Goal: Use online tool/utility

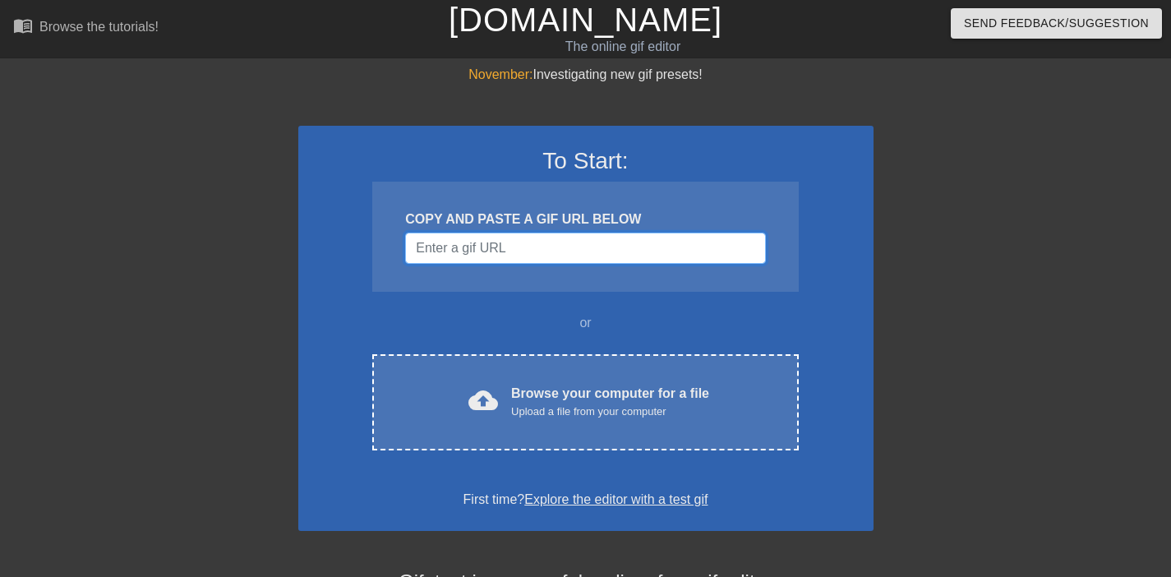
click at [505, 247] on input "Username" at bounding box center [585, 248] width 360 height 31
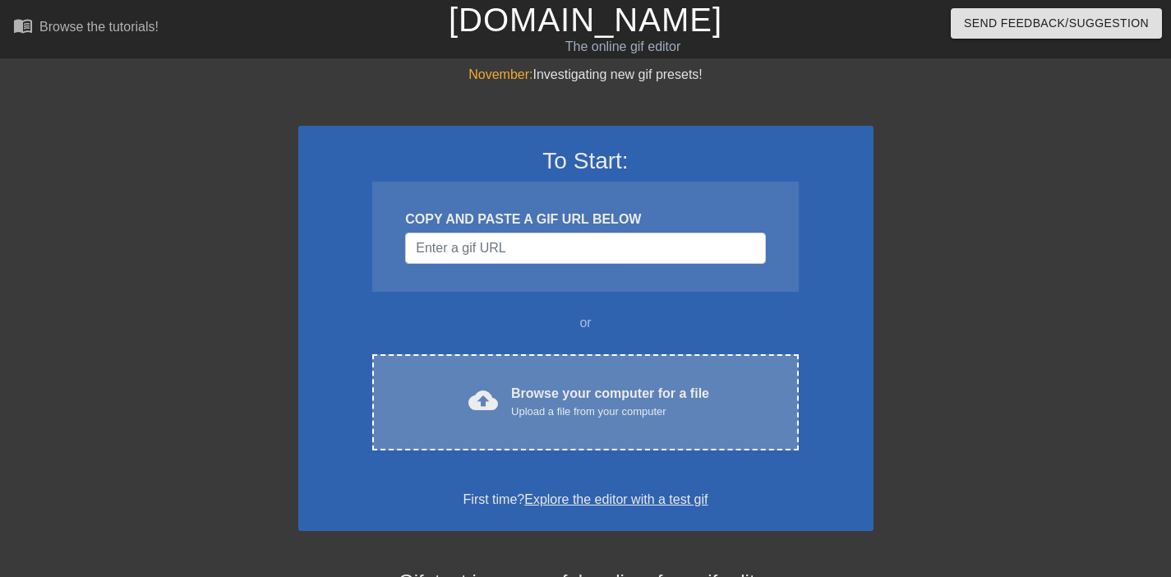
click at [519, 398] on div "Browse your computer for a file Upload a file from your computer" at bounding box center [610, 402] width 198 height 36
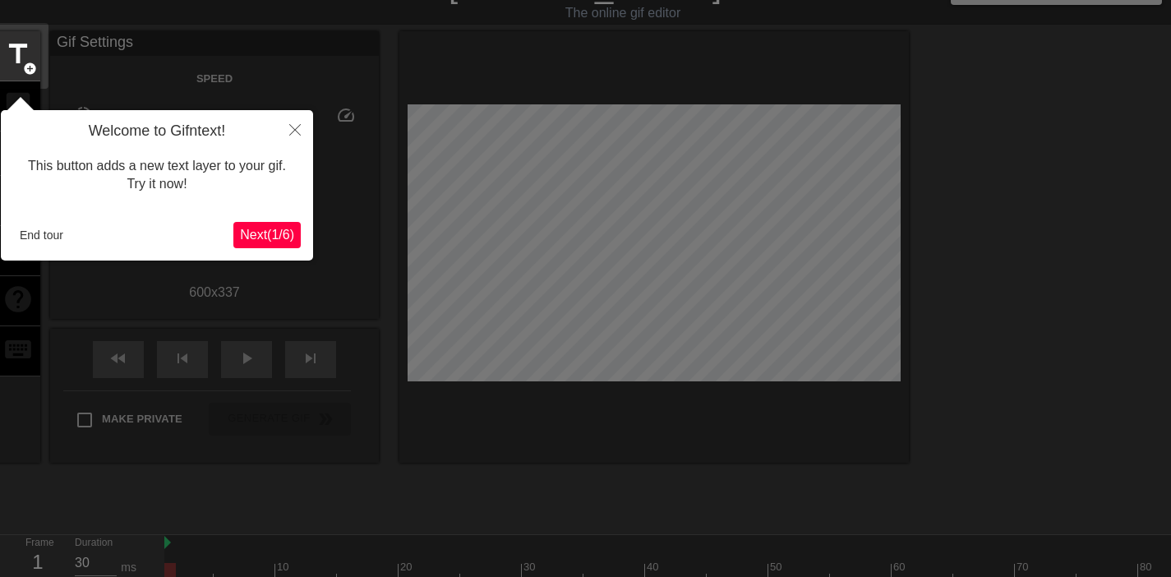
scroll to position [40, 0]
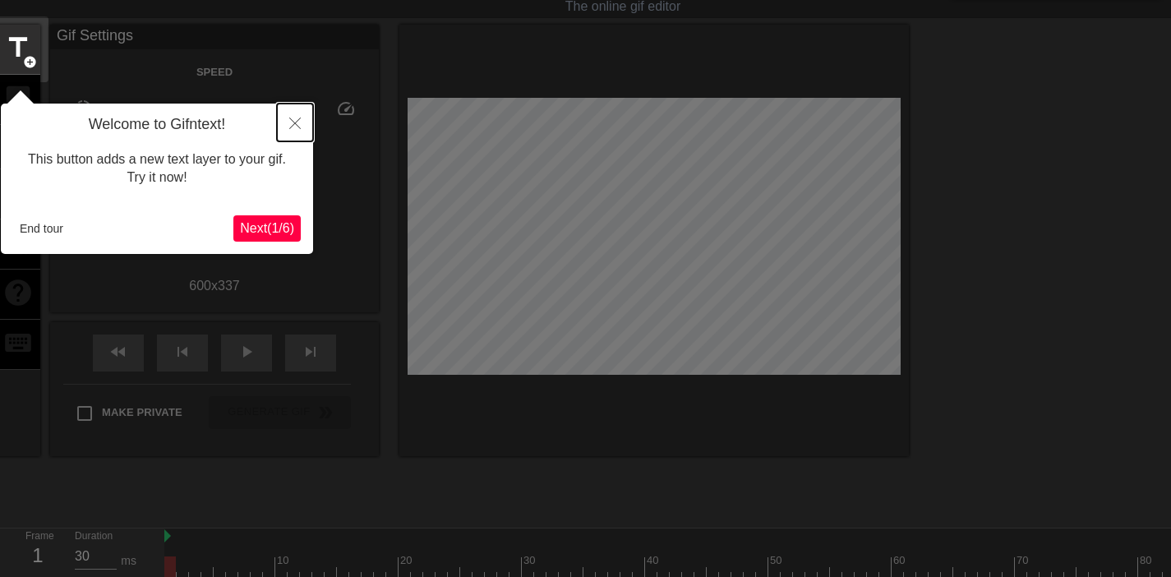
click at [293, 119] on icon "Close" at bounding box center [295, 124] width 12 height 12
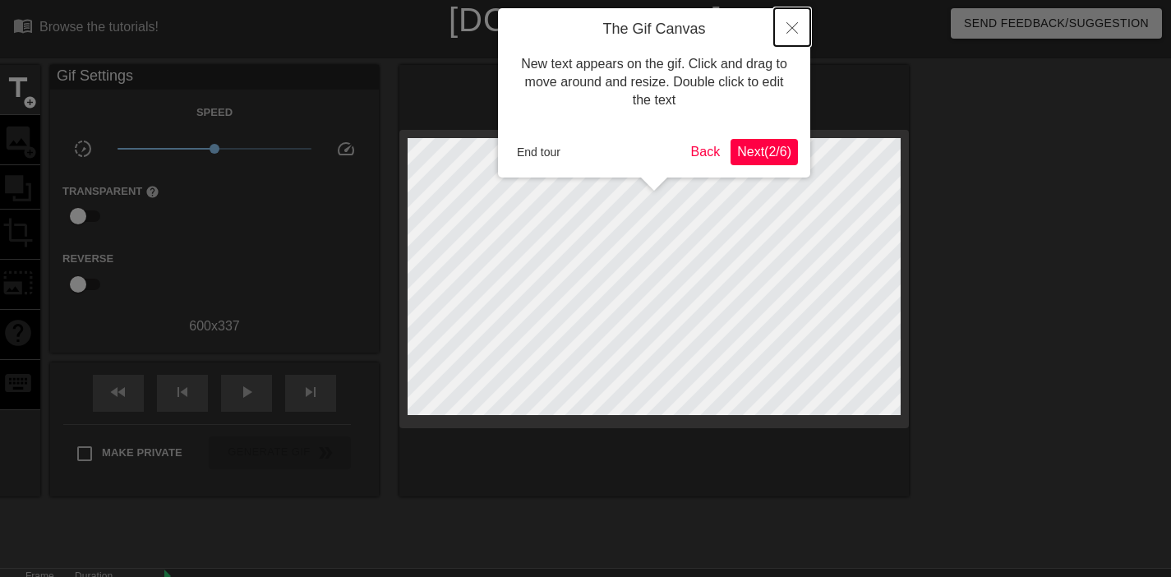
click at [792, 32] on icon "Close" at bounding box center [793, 28] width 12 height 12
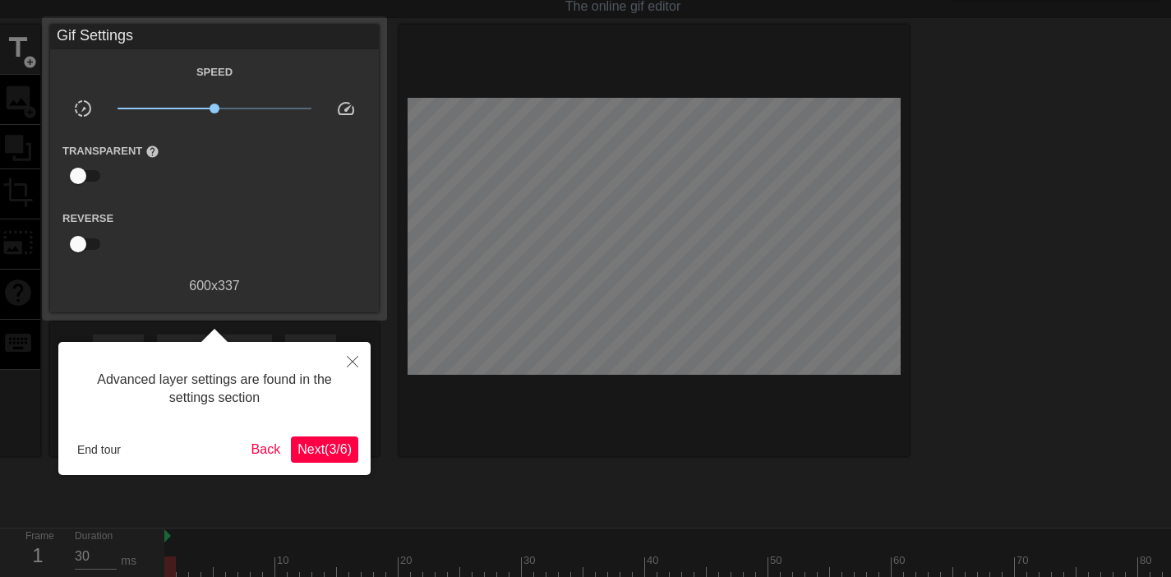
click at [303, 450] on span "Next ( 3 / 6 )" at bounding box center [325, 449] width 54 height 14
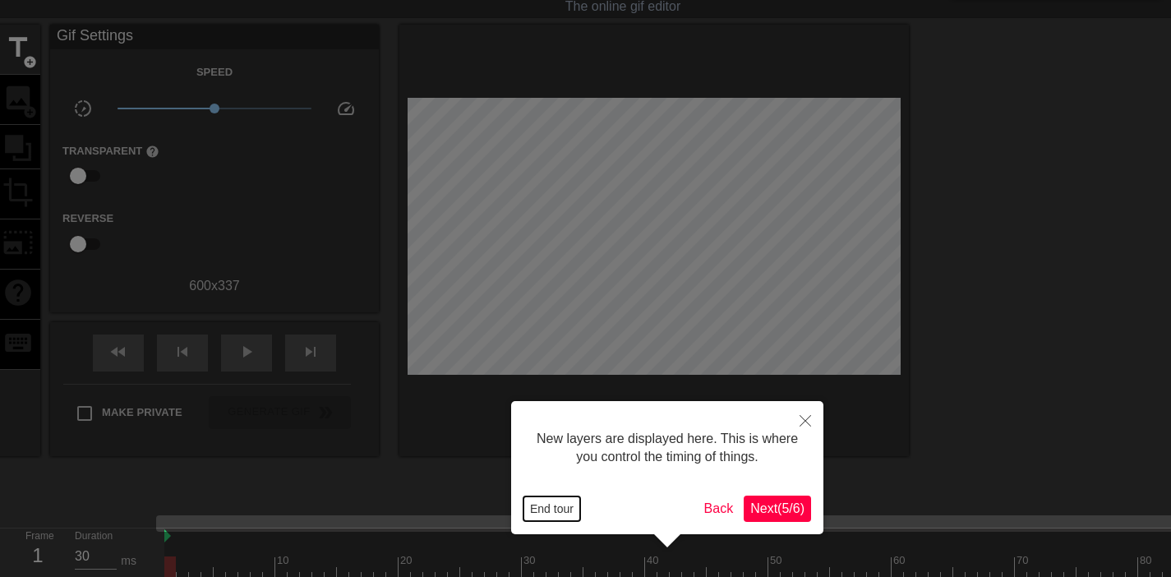
click at [534, 506] on button "End tour" at bounding box center [552, 508] width 57 height 25
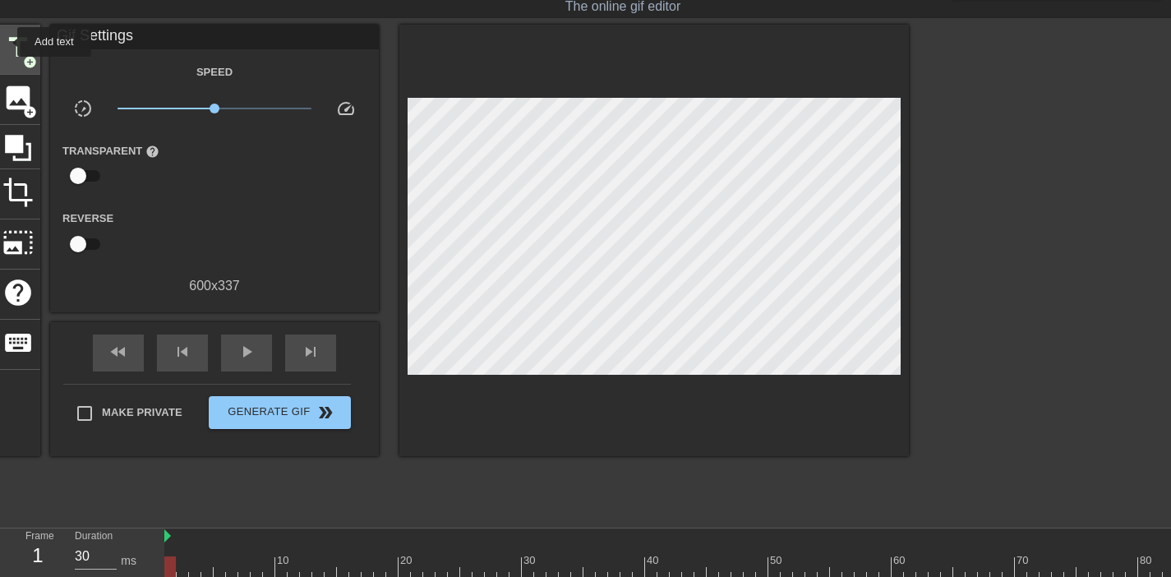
click at [7, 42] on span "title" at bounding box center [17, 47] width 31 height 31
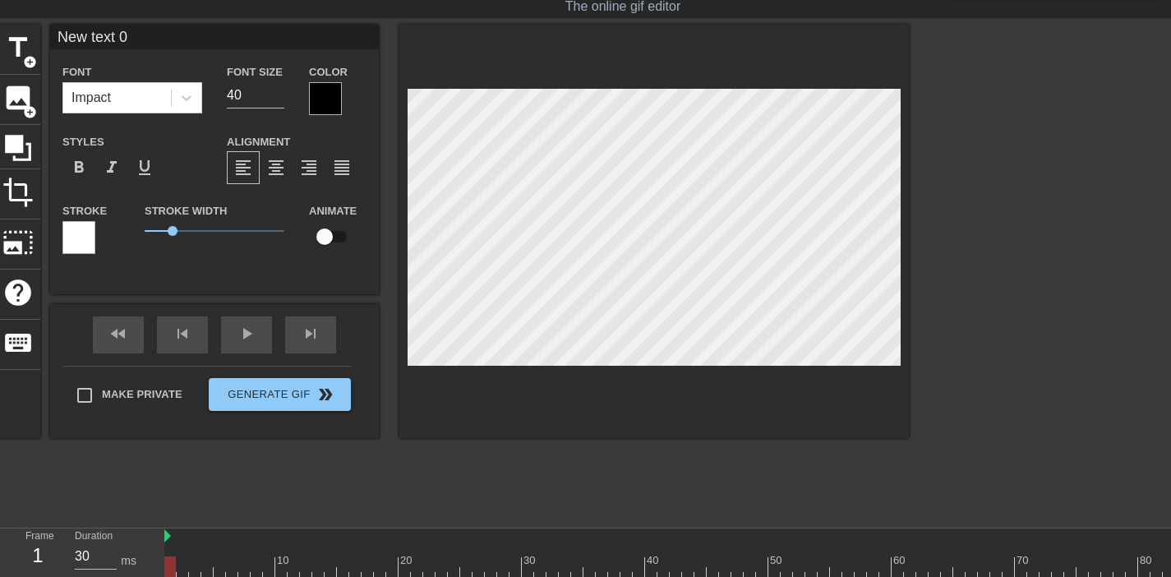
click at [325, 102] on div at bounding box center [325, 98] width 33 height 33
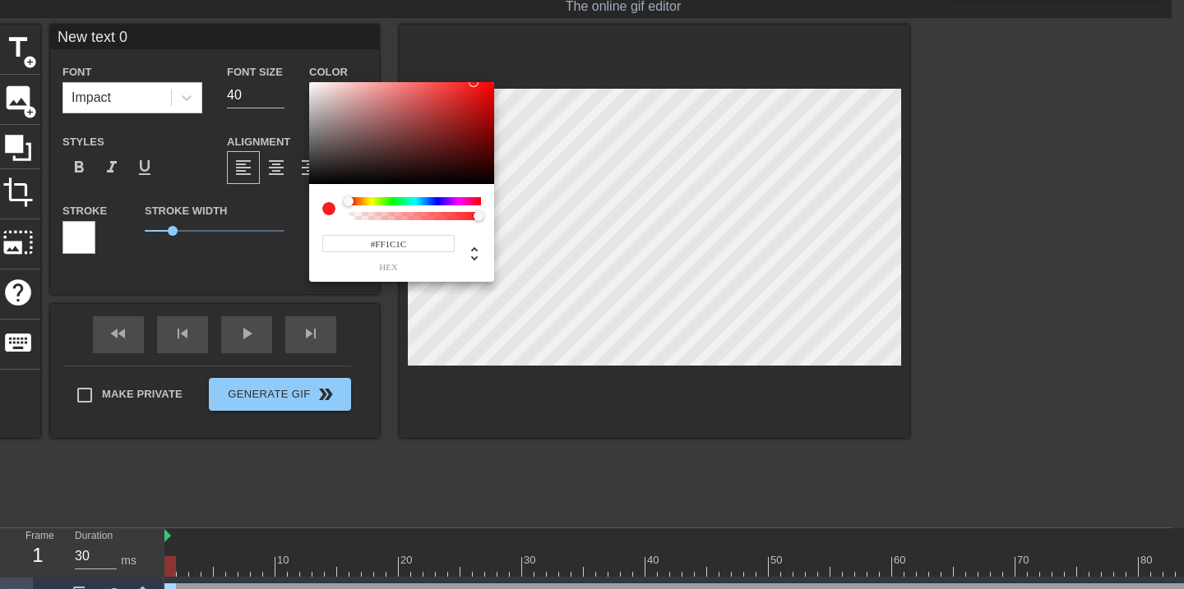
type input "#FFFFFF"
drag, startPoint x: 314, startPoint y: 179, endPoint x: 263, endPoint y: 11, distance: 176.1
click at [263, 11] on div "#FFFFFF hex" at bounding box center [592, 294] width 1184 height 589
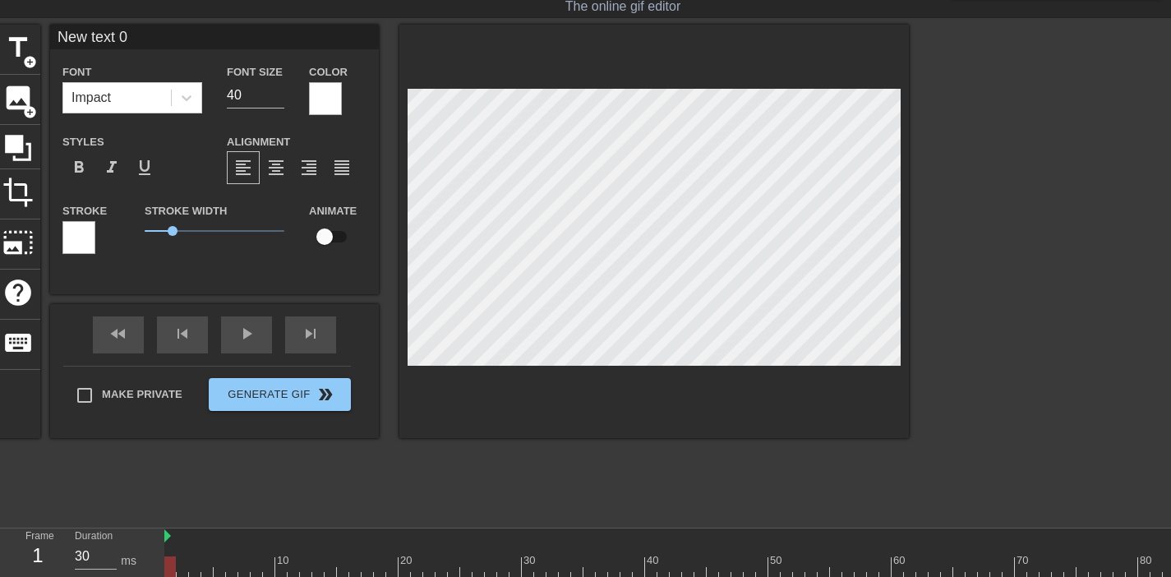
scroll to position [2, 3]
paste textarea "HR открывает мою трудовую после оффера и 3х успешно пройденных техничек собесов"
type input "HR открывает мою трудовую после оффера и 3х успешно пройденных техничек собесов"
type textarea "HR открывает мою трудовую после оффера и 3х успешно пройденных техничек собесов"
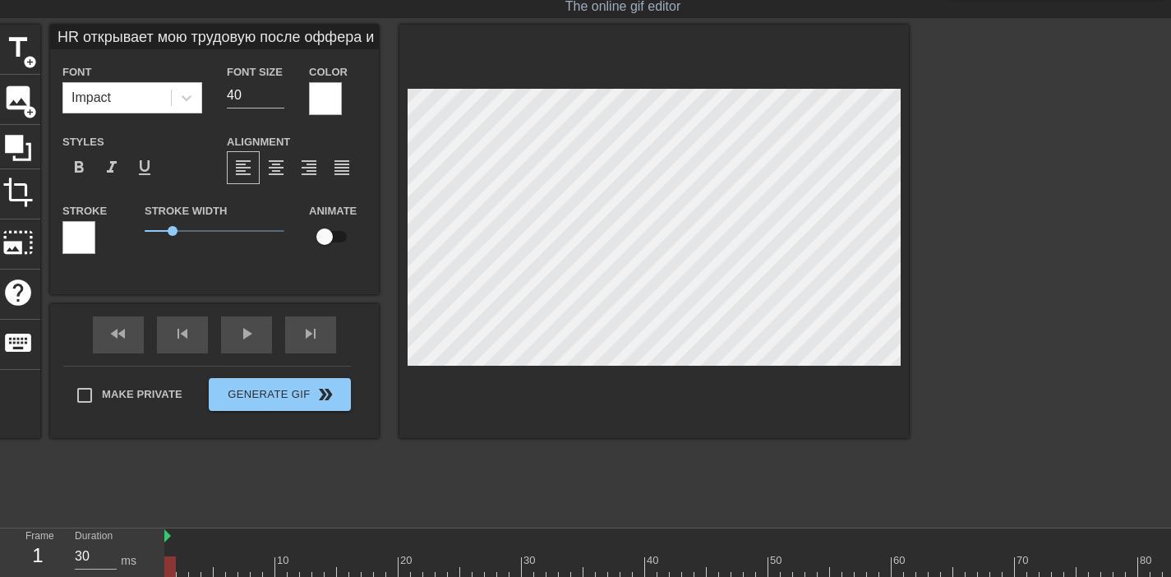
type input "HR открывает мою трудовую после оффера и 3х успешно пройденных техничек собесо"
type textarea "HR открывает мою трудовую после оффера и 3х успешно пройденных техничек собесо"
type input "HR открывает мою трудовую после оффера и 3х успешно пройденных техничек собес"
type textarea "HR открывает мою трудовую после оффера и 3х успешно пройденных техничек собес"
type input "HR открывает мою трудовую после оффера и 3х успешно пройденных техничек собе"
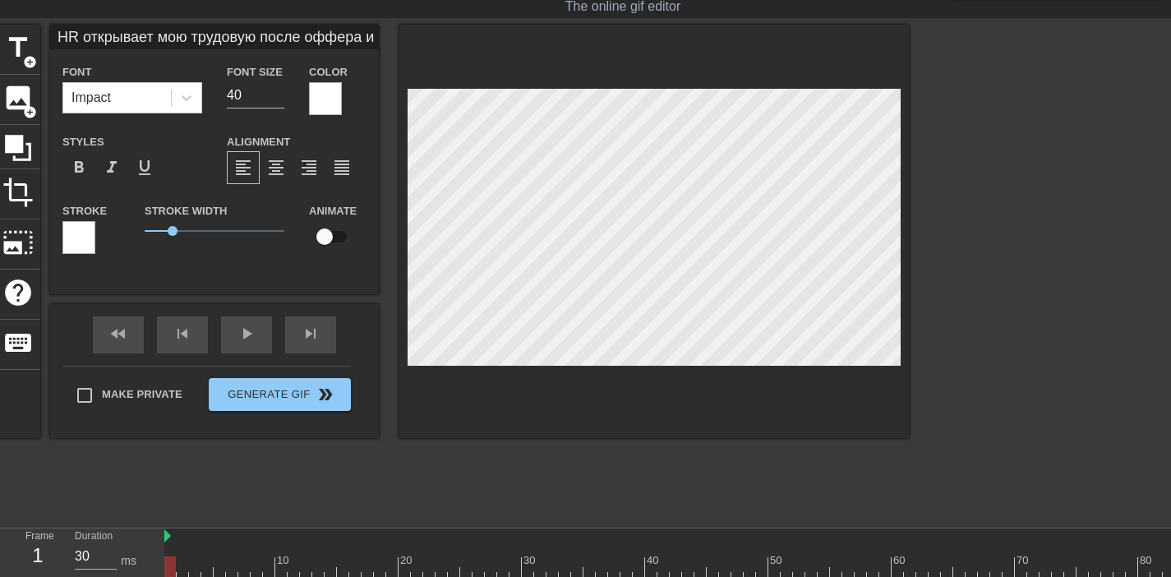
type textarea "HR открывает мою трудовую после оффера и 3х успешно пройденных техничек собе"
type input "HR открывает мою трудовую после оффера и 3х успешно пройденных техничек соб"
type textarea "HR открывает мою трудовую после оффера и 3х успешно пройденных техничек соб"
type input "HR открывает мою трудовую после оффера и 3х успешно пройденных техничек со"
type textarea "HR открывает мою трудовую после оффера и 3х успешно пройденных техничек со"
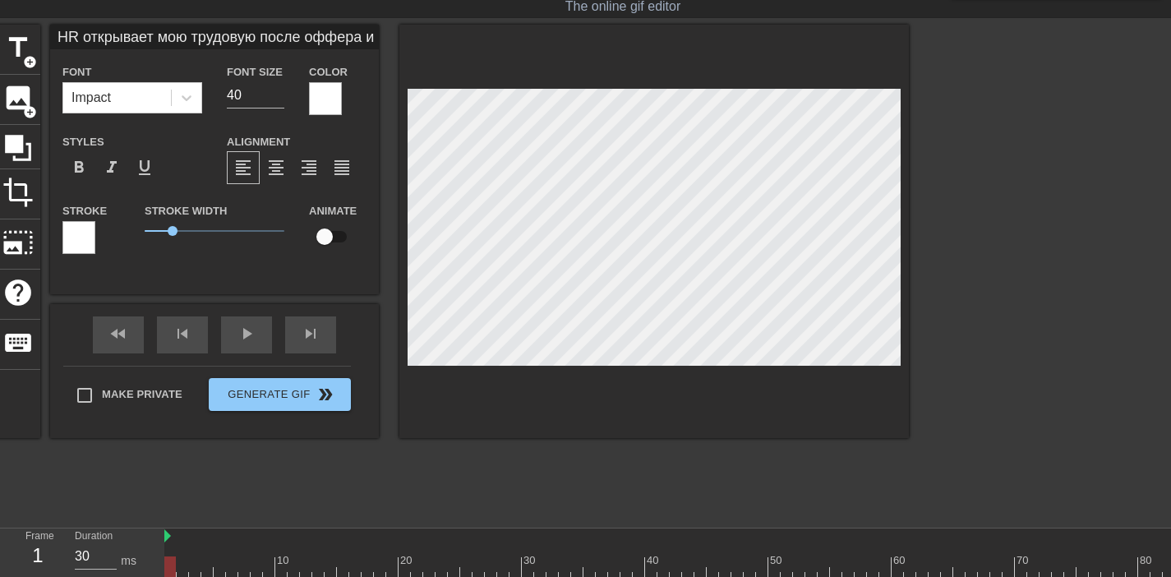
type input "HR открывает мою трудовую после оффера и 3х успешно пройденных техничек с"
type textarea "HR открывает мою трудовую после оффера и 3х успешно пройденных техничек с"
type input "HR открывает мою трудовую после оффера и 3х успешно пройденных техничек"
type textarea "HR открывает мою трудовую после оффера и 3х успешно пройденных техничек"
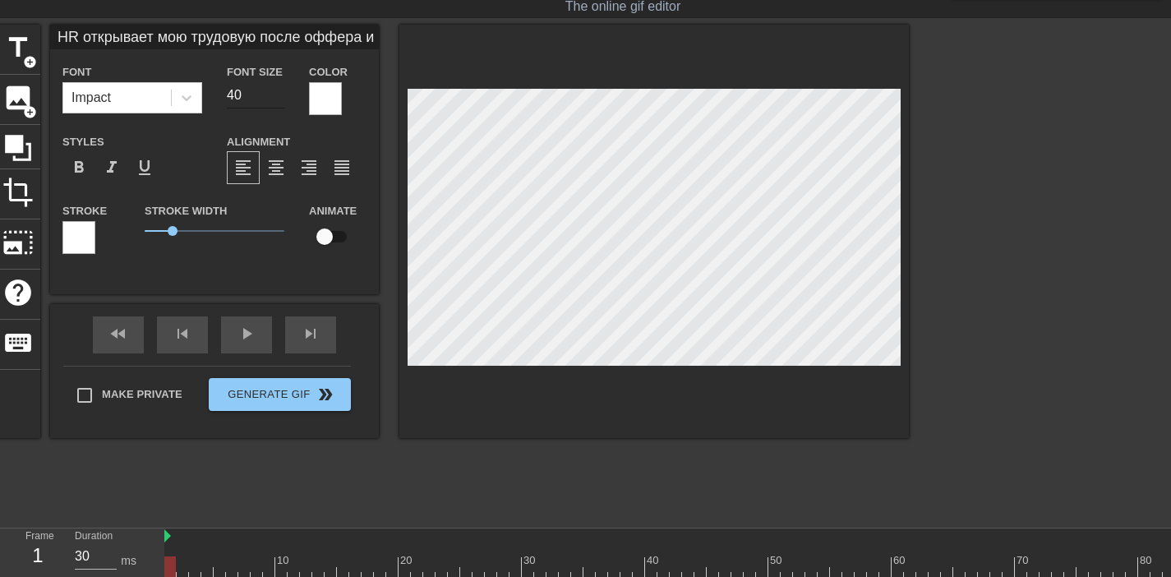
click at [254, 86] on input "40" at bounding box center [256, 95] width 58 height 26
click at [252, 93] on input "40" at bounding box center [256, 95] width 58 height 26
type input "HR открывает мою трудовую после оффера и 3х успешно пройденных техничек"
type input "4"
type input "HR открывает мою трудовую после оффера и 3х успешно пройденных техничек"
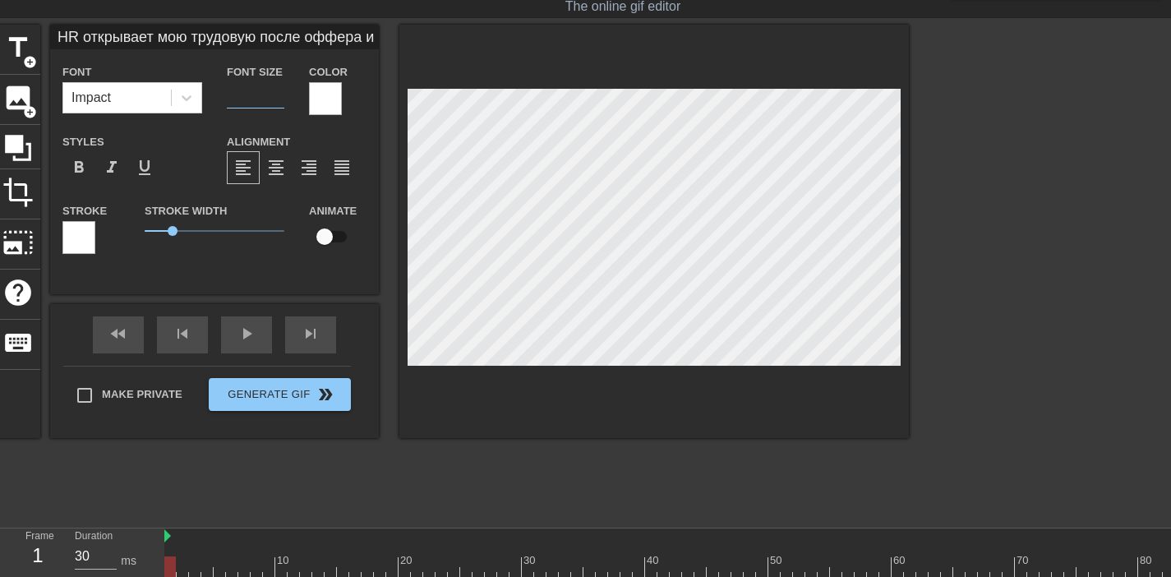
type input "HR открывает мою трудовую после оффера и 3х успешно пройденных техничек"
type input "2"
type input "HR открывает мою трудовую после оффера и 3х успешно пройденных техничек"
type input "28"
click at [273, 177] on span "format_align_center" at bounding box center [276, 168] width 20 height 20
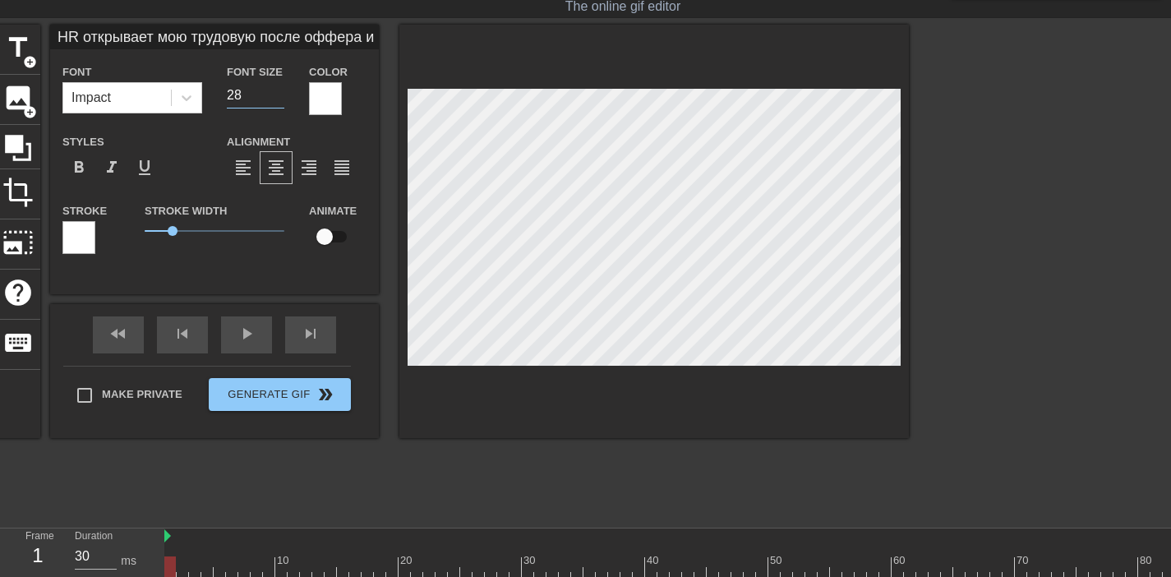
click at [265, 100] on input "28" at bounding box center [256, 95] width 58 height 26
type input "27"
click at [281, 99] on input "27" at bounding box center [256, 95] width 58 height 26
type input "HR открывает мою трудовую после оффера и 3х успешно пройденных техничек"
type input "26"
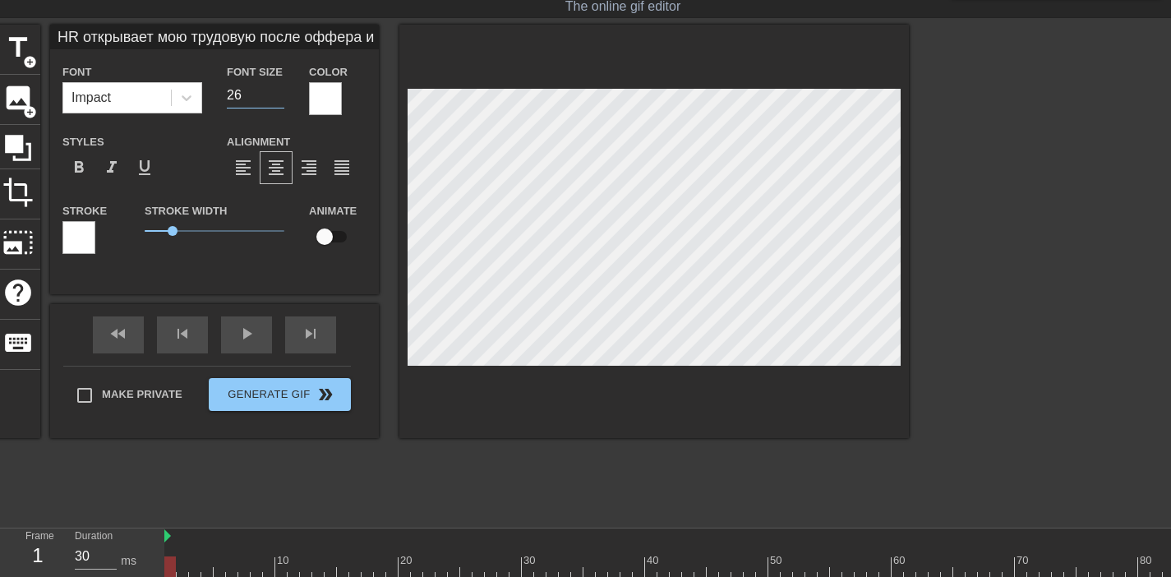
click at [281, 99] on input "26" at bounding box center [256, 95] width 58 height 26
type input "HR открывает мою трудовую после оффера и 3х успешно пройденных техничек"
type input "25"
click at [281, 99] on input "25" at bounding box center [256, 95] width 58 height 26
click at [177, 87] on div at bounding box center [187, 98] width 30 height 30
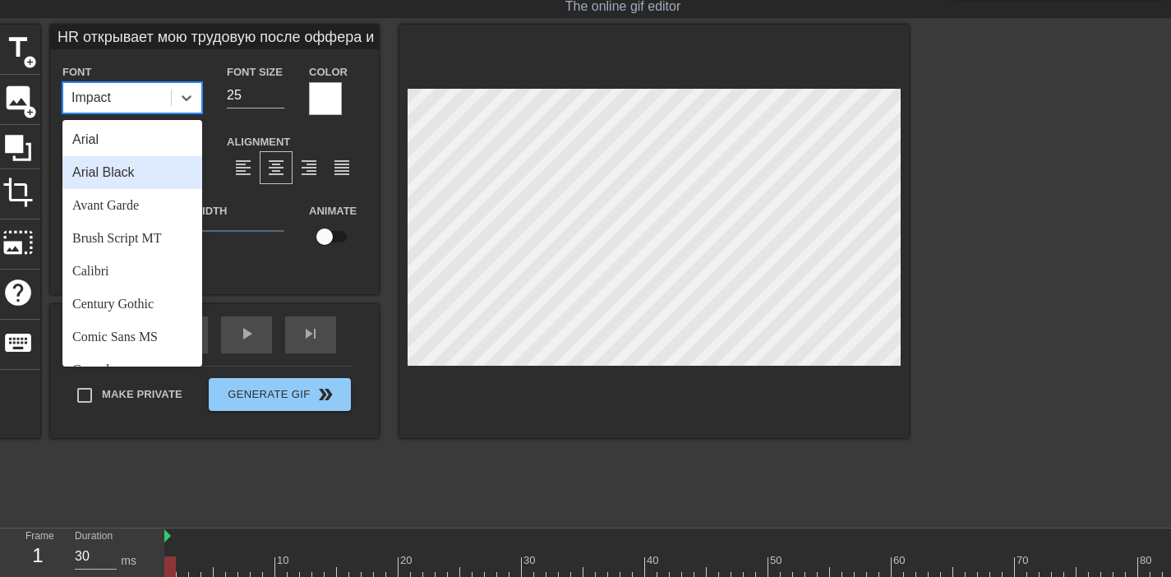
click at [152, 168] on div "Arial Black" at bounding box center [132, 172] width 140 height 33
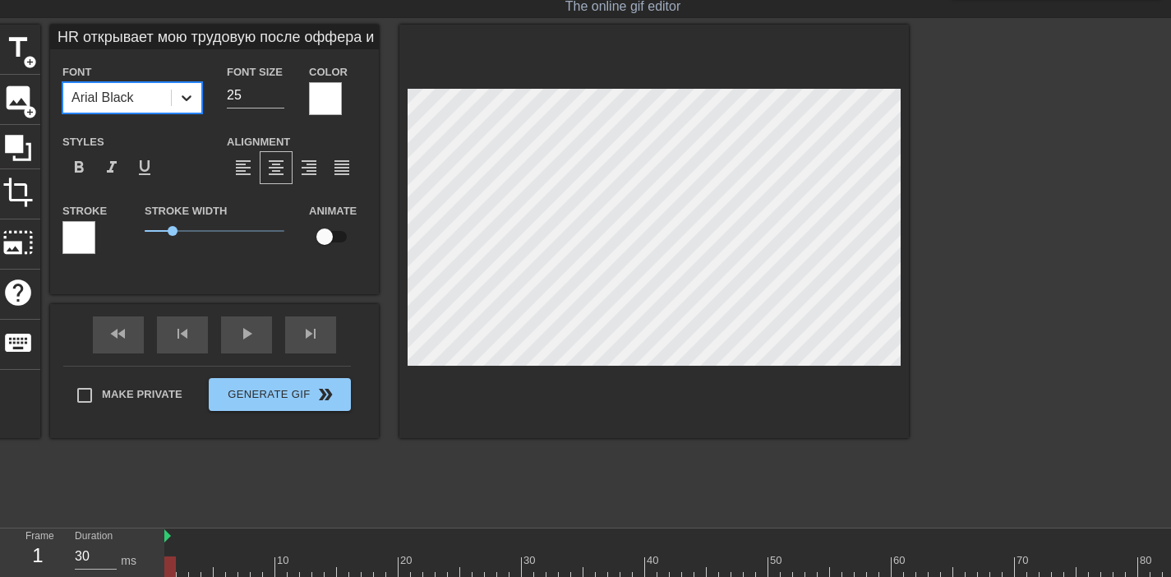
click at [190, 97] on icon at bounding box center [187, 98] width 10 height 6
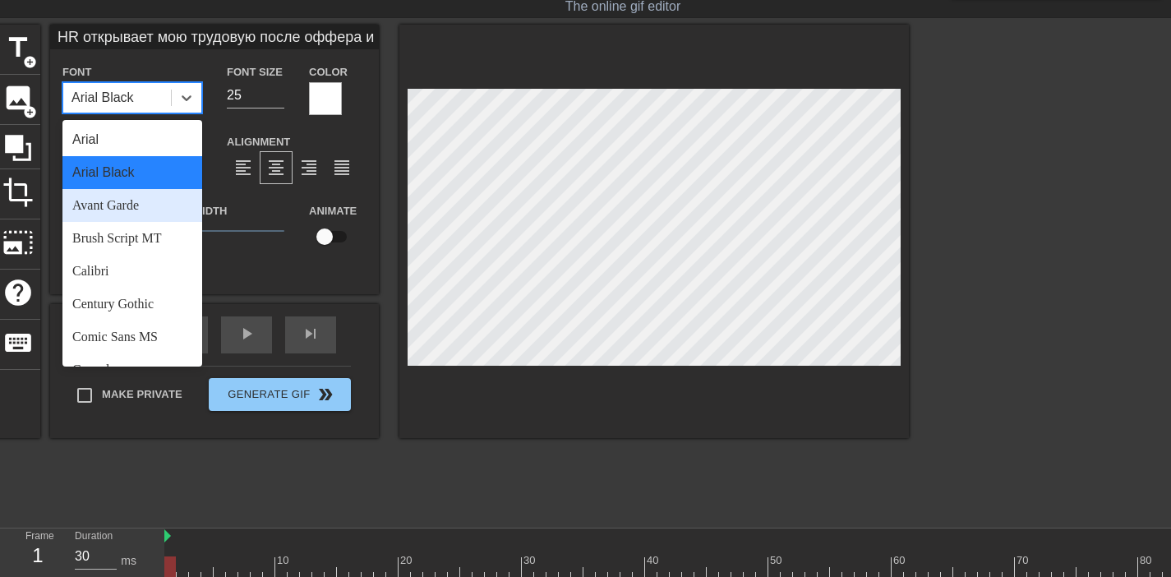
click at [141, 203] on div "Avant Garde" at bounding box center [132, 205] width 140 height 33
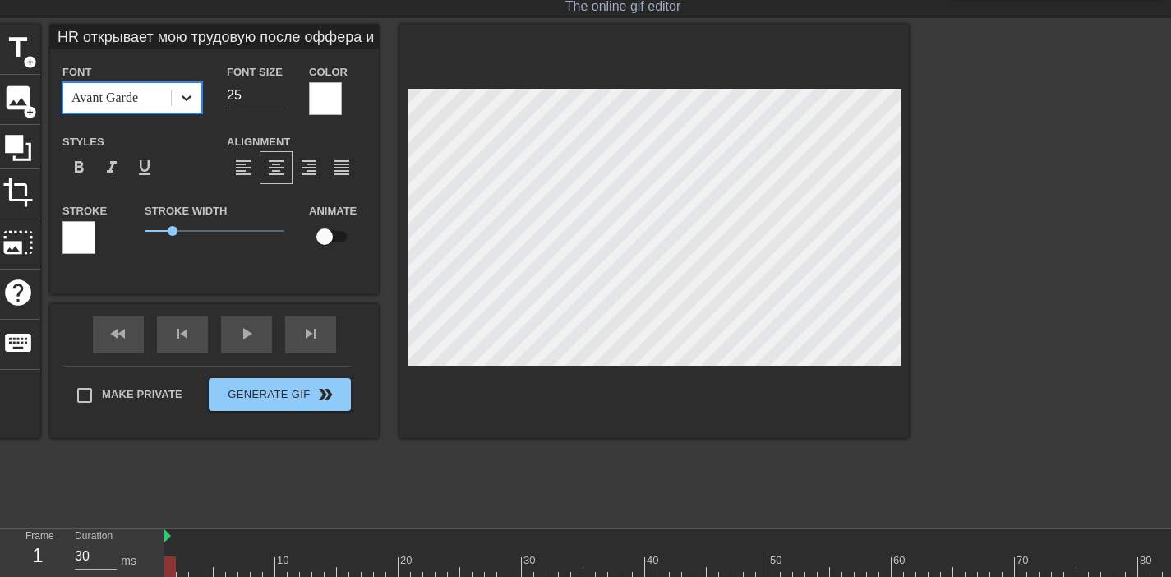
click at [189, 104] on icon at bounding box center [186, 98] width 16 height 16
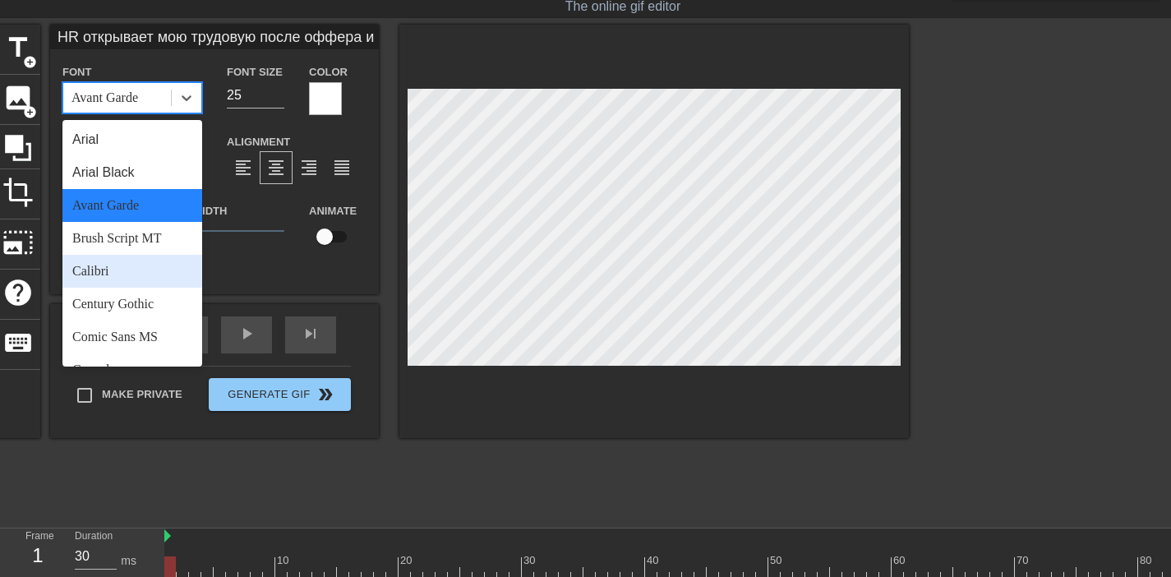
click at [143, 260] on div "Calibri" at bounding box center [132, 271] width 140 height 33
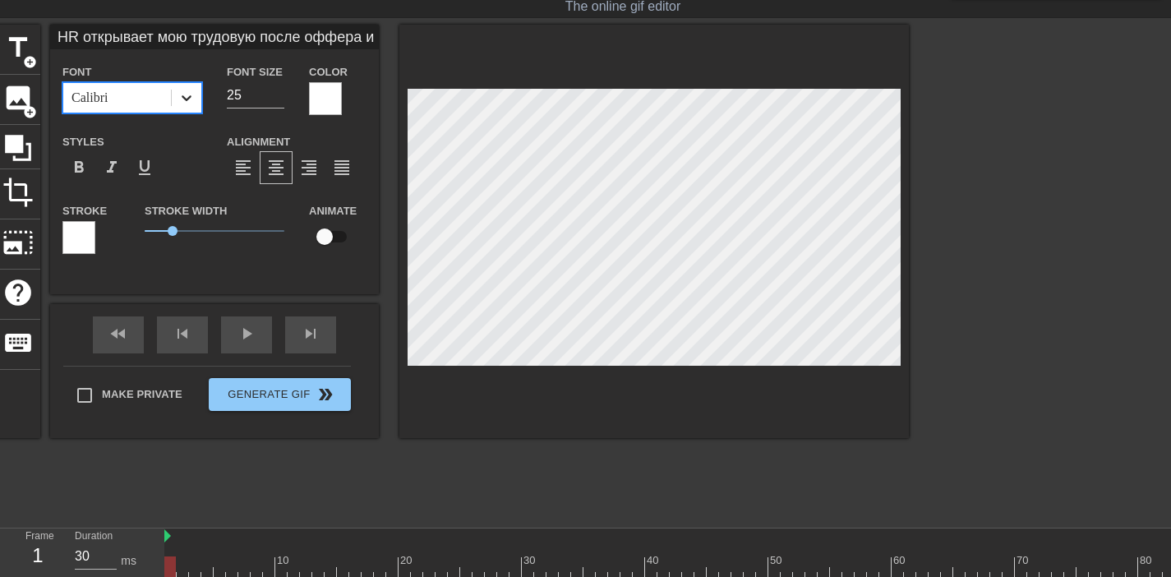
click at [187, 92] on icon at bounding box center [186, 98] width 16 height 16
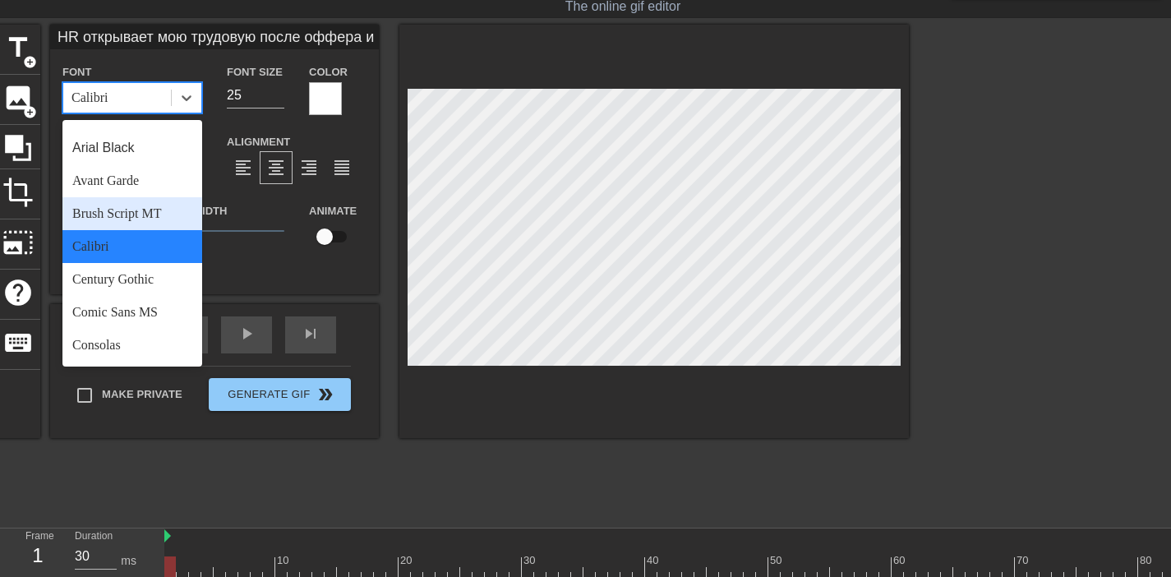
scroll to position [30, 0]
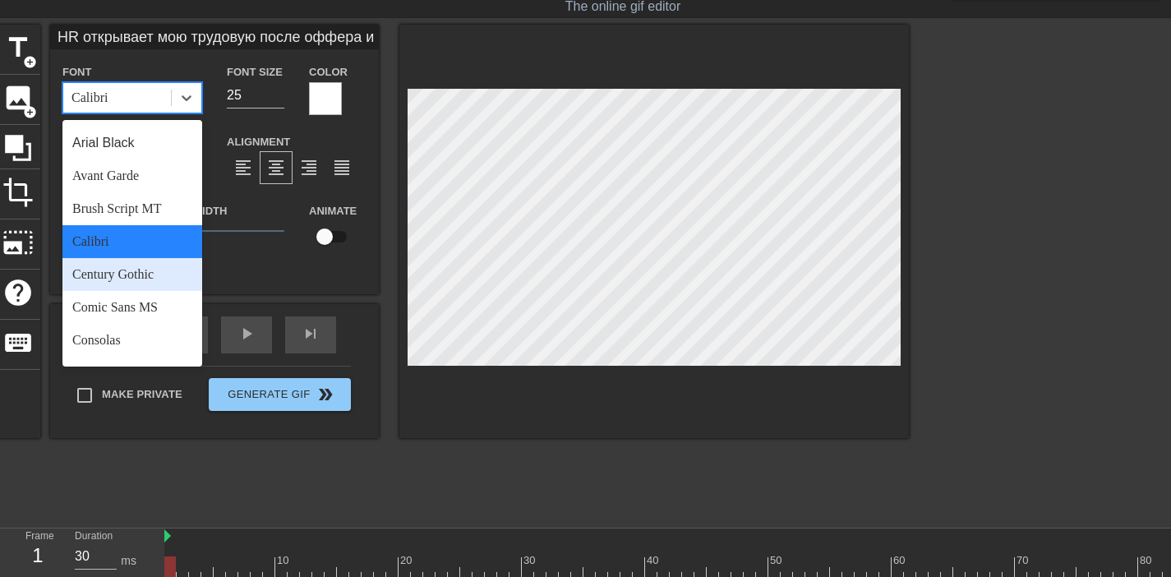
click at [139, 276] on div "Century Gothic" at bounding box center [132, 274] width 140 height 33
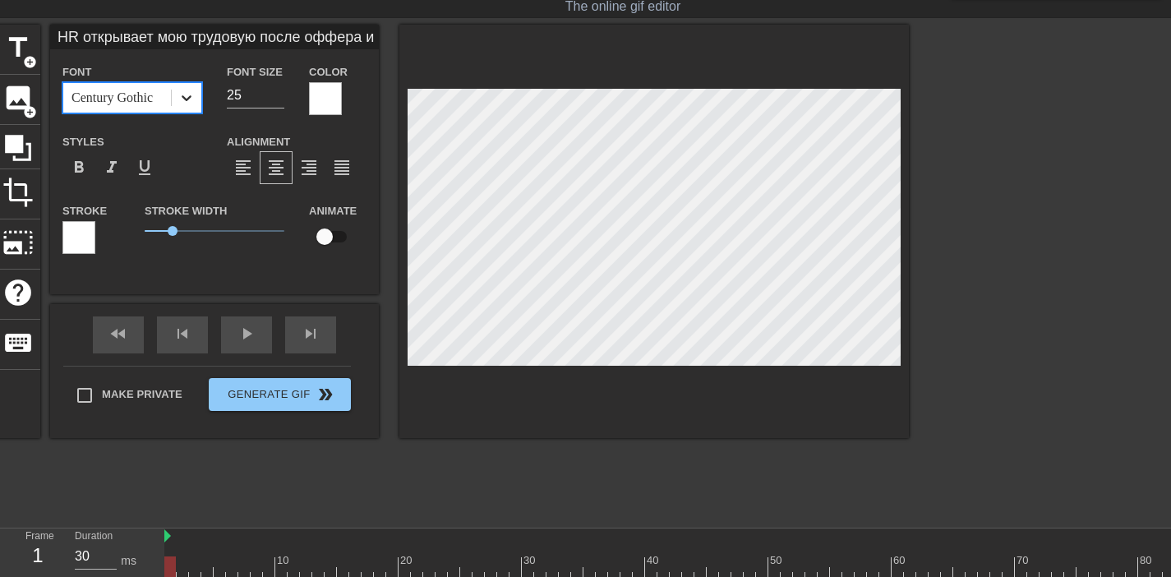
click at [177, 99] on div at bounding box center [187, 98] width 30 height 30
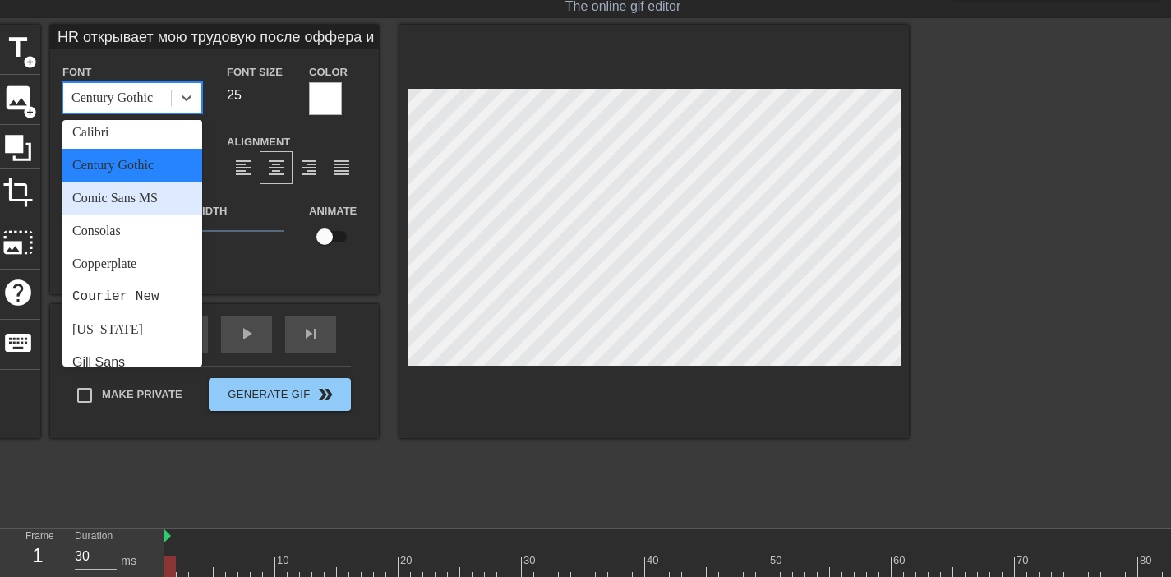
scroll to position [141, 0]
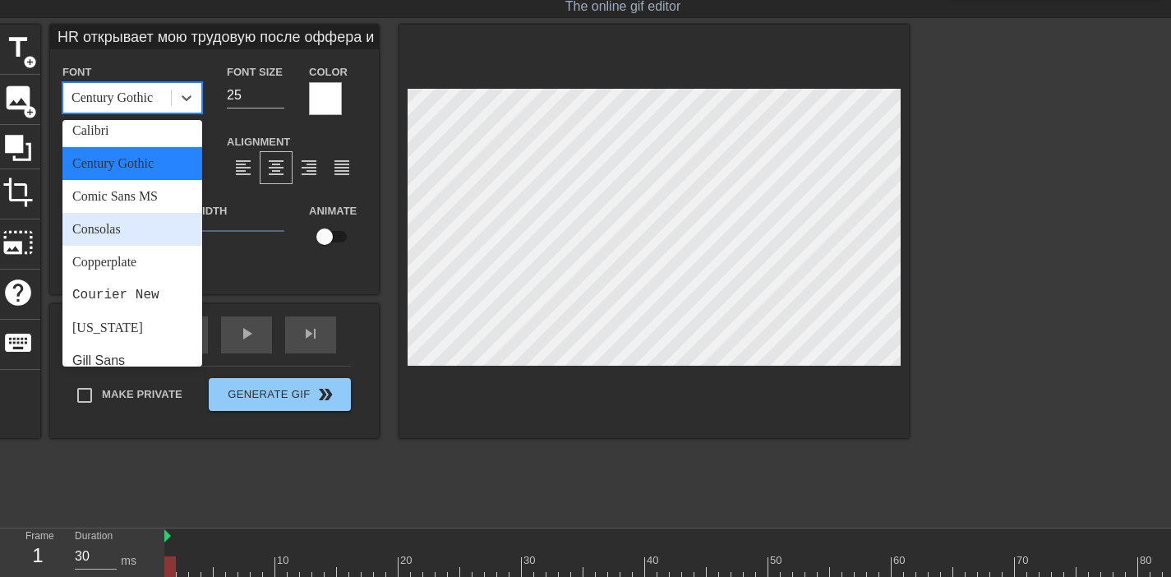
click at [151, 226] on div "Consolas" at bounding box center [132, 229] width 140 height 33
type input "HR открывает мою трудовую после оффера и 3х успешно пройденных техничек"
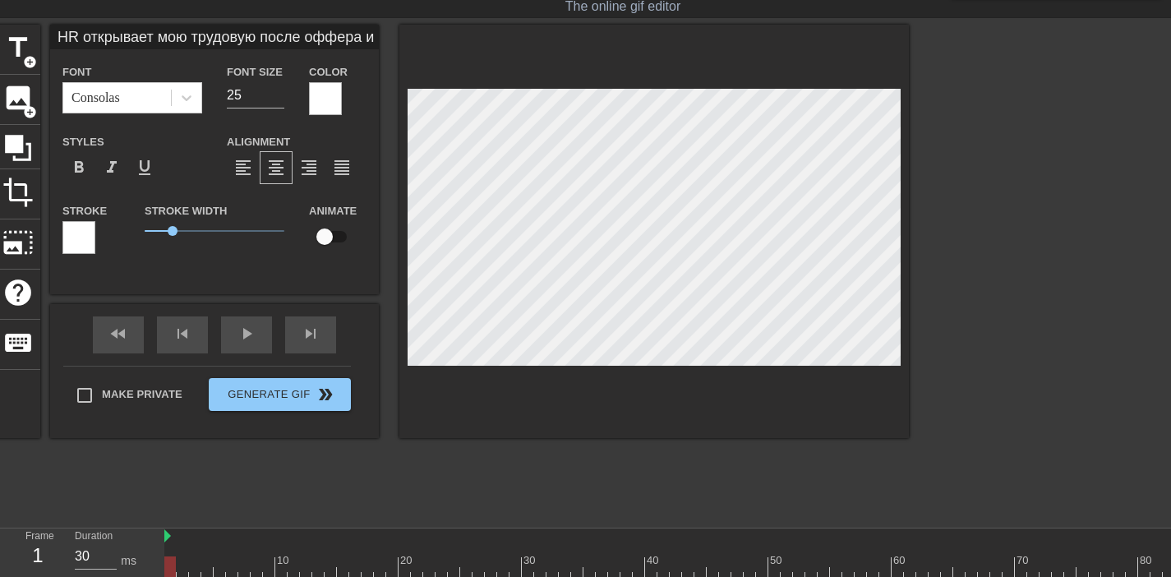
click at [637, 436] on div at bounding box center [654, 231] width 510 height 413
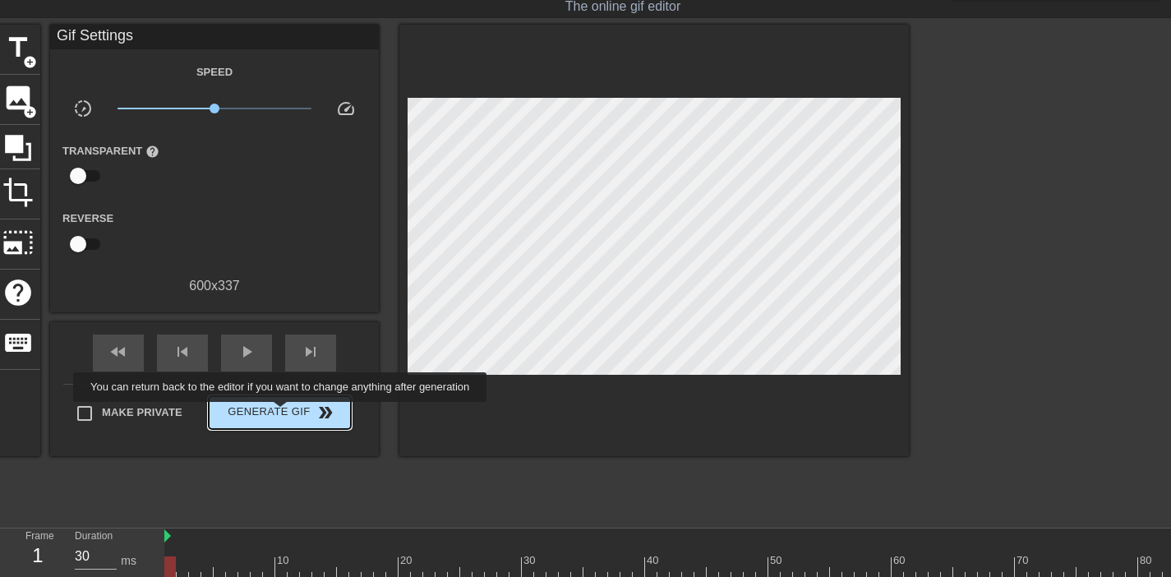
click at [291, 413] on span "Generate Gif double_arrow" at bounding box center [279, 413] width 129 height 20
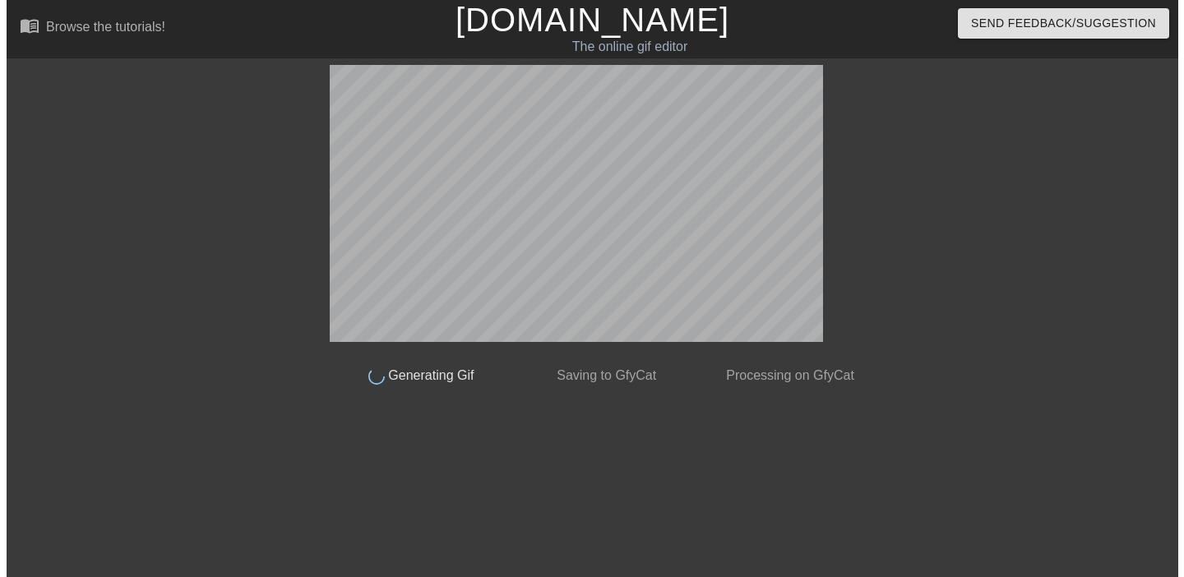
scroll to position [0, 0]
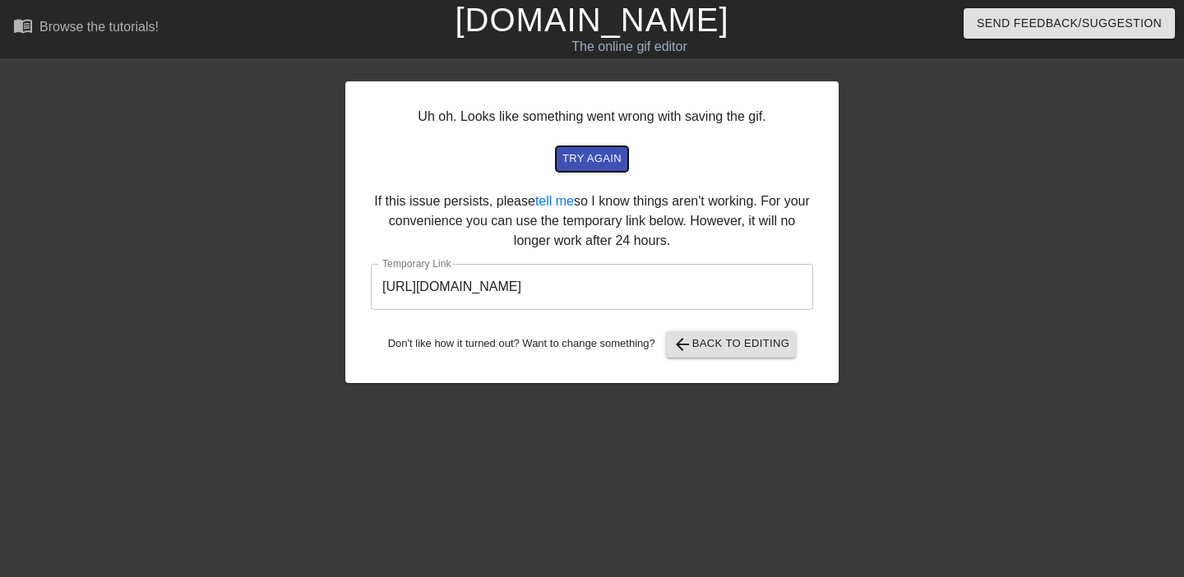
click at [587, 158] on span "try again" at bounding box center [591, 159] width 59 height 19
